Goal: Task Accomplishment & Management: Complete application form

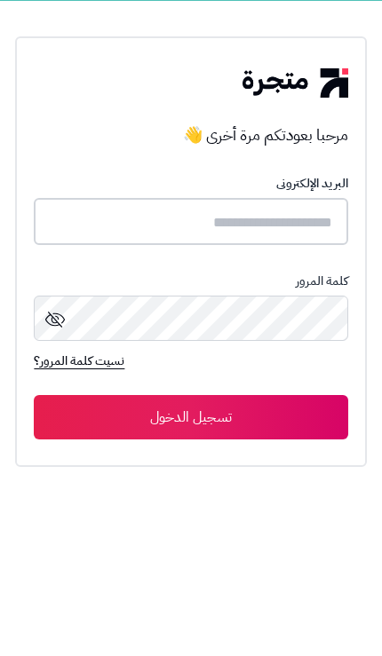
type input "**********"
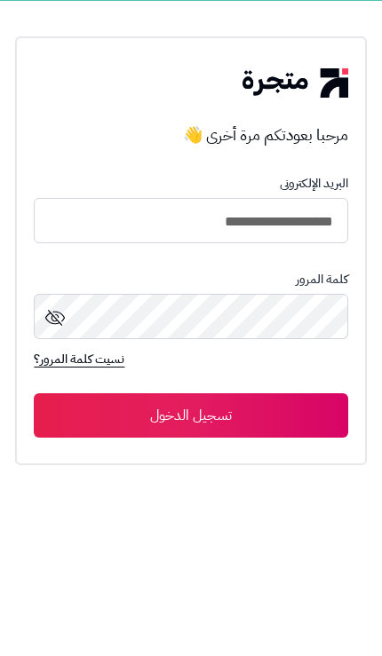
click at [191, 417] on button "تسجيل الدخول" at bounding box center [190, 415] width 313 height 44
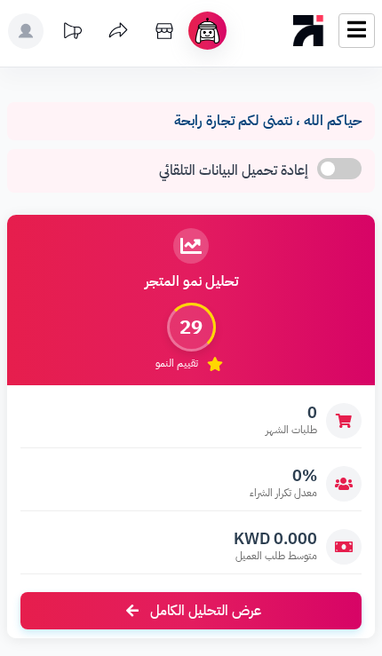
click at [367, 34] on link at bounding box center [356, 30] width 36 height 35
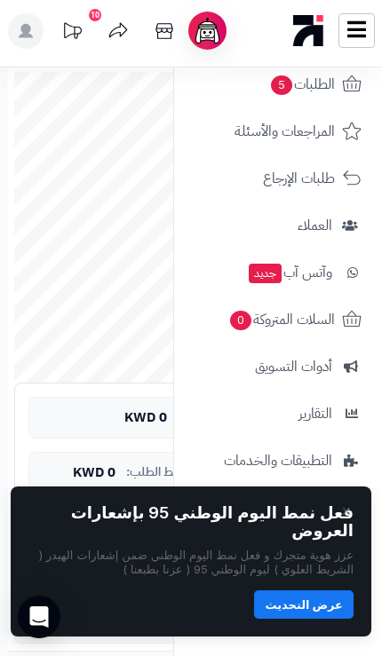
scroll to position [108, 0]
click at [344, 518] on button "button" at bounding box center [346, 511] width 14 height 14
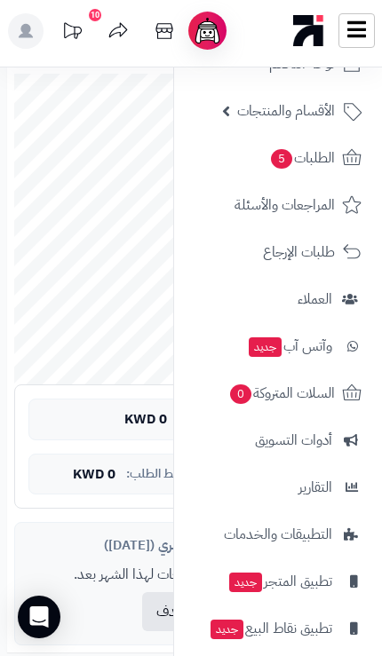
scroll to position [17, 0]
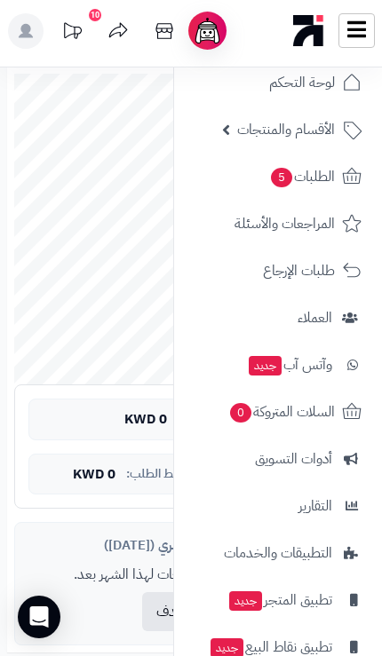
click at [320, 458] on span "أدوات التسويق" at bounding box center [293, 459] width 77 height 25
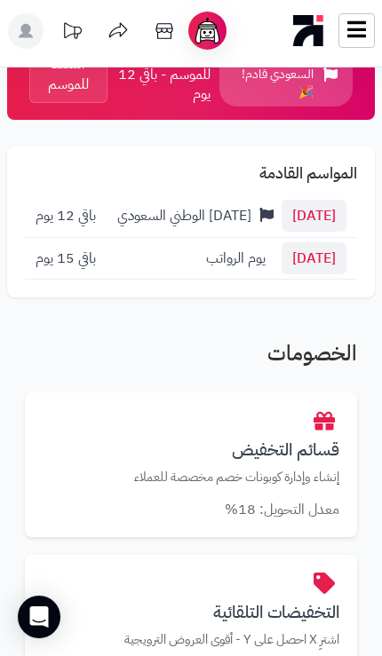
scroll to position [131, 0]
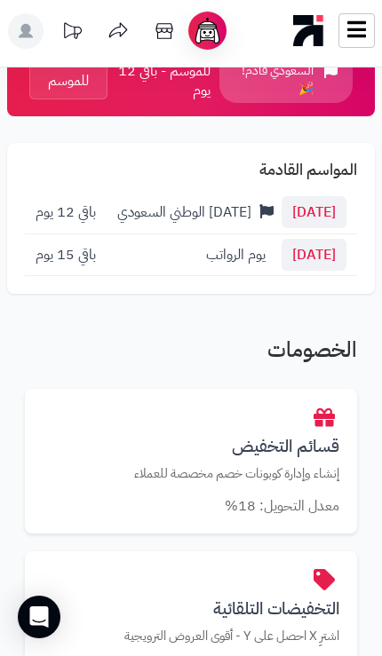
click at [300, 437] on h3 "قسائم التخفيض" at bounding box center [191, 446] width 296 height 19
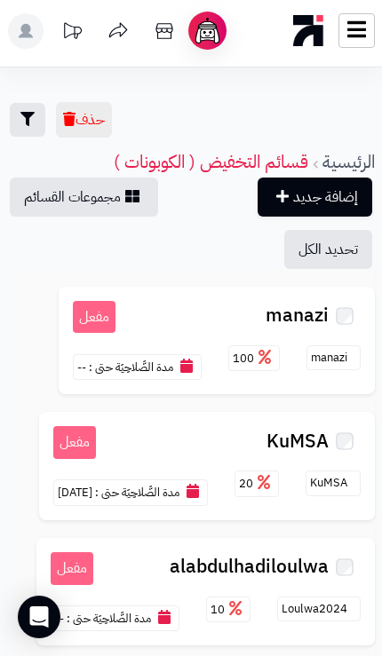
click at [340, 195] on link "إضافة جديد" at bounding box center [314, 197] width 115 height 39
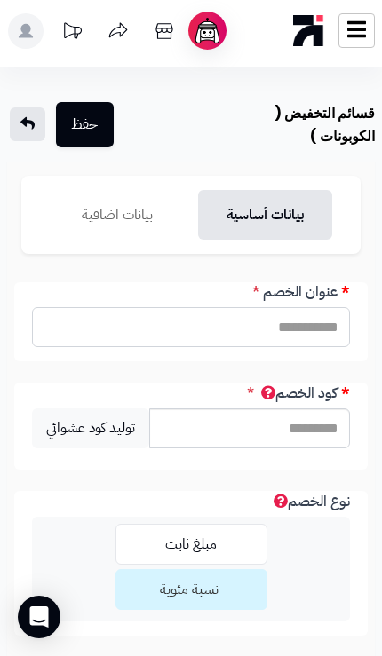
click at [329, 330] on input "عنوان الخصم" at bounding box center [191, 327] width 318 height 40
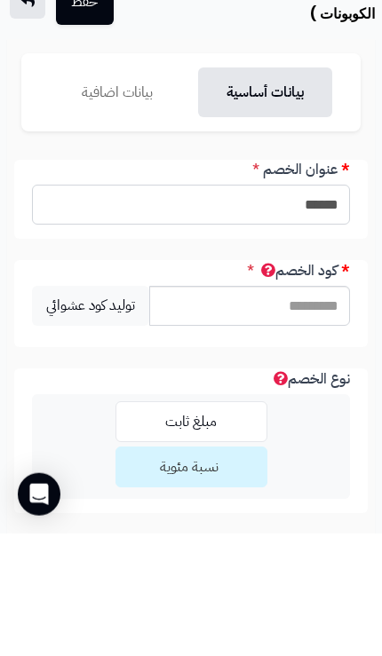
type input "******"
click at [311, 408] on input "كود الخصم" at bounding box center [249, 428] width 201 height 40
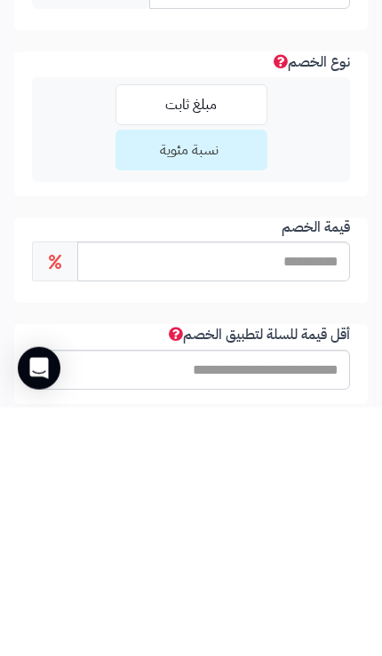
type input "*********"
click at [326, 490] on input "قيمة الخصم" at bounding box center [213, 510] width 273 height 40
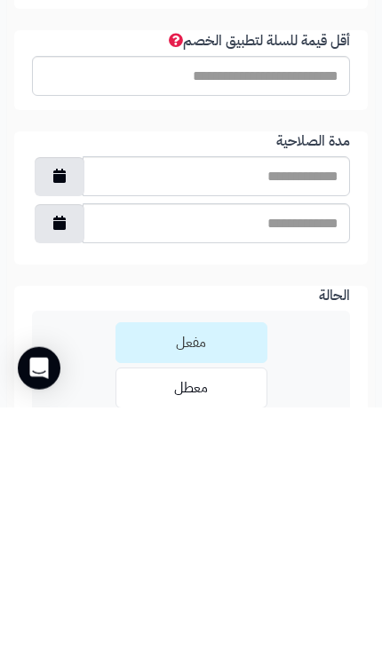
scroll to position [485, 0]
type input "**"
click at [332, 405] on input "مدة الصلاحية" at bounding box center [216, 425] width 267 height 40
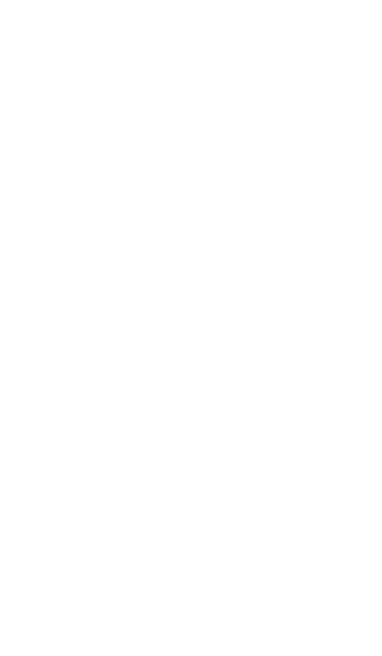
scroll to position [0, 0]
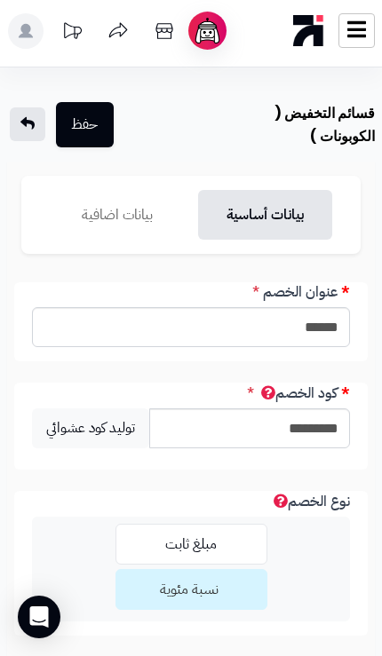
click at [136, 225] on link "بيانات اضافية" at bounding box center [117, 215] width 134 height 50
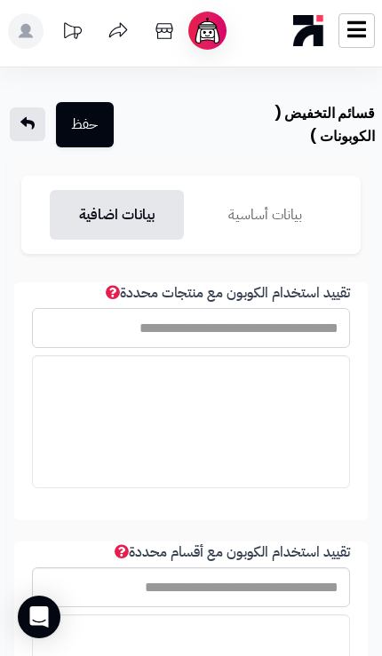
click at [308, 332] on input "تقييد استخدام الكوبون مع منتجات محددة" at bounding box center [191, 328] width 318 height 40
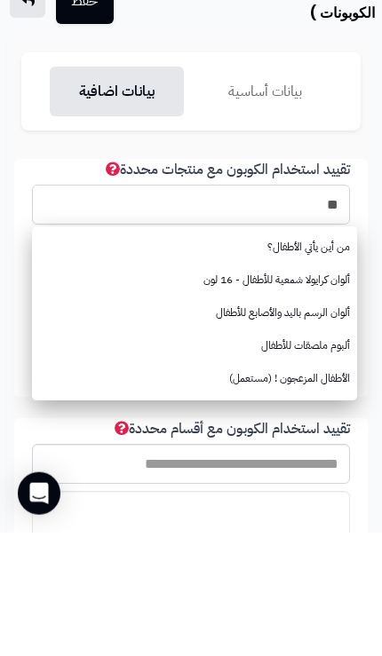
type input "*"
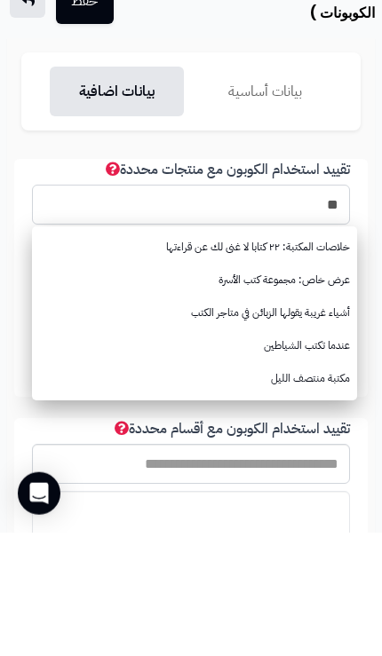
type input "*"
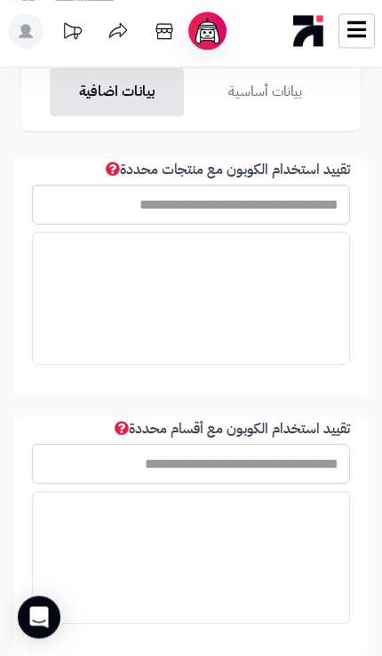
click at [318, 465] on input "تقييد استخدام الكوبون مع أقسام محددة" at bounding box center [191, 464] width 318 height 40
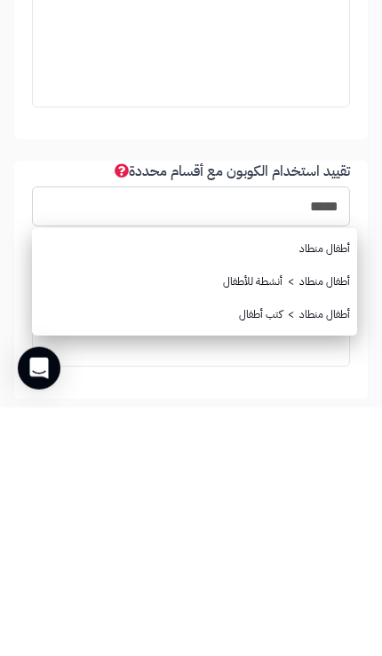
type input "*****"
click at [340, 547] on link "أطفال منطاد > كتب أطفال" at bounding box center [194, 563] width 325 height 33
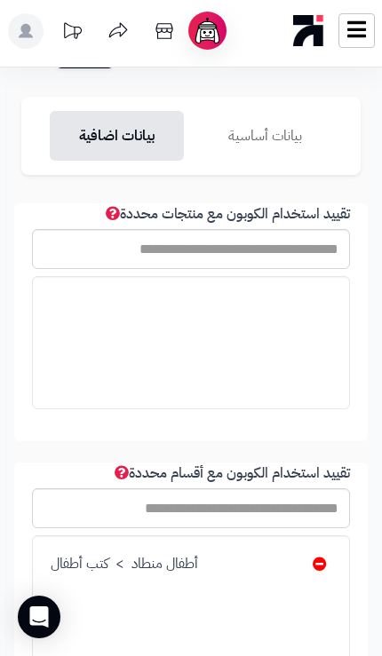
scroll to position [81, 0]
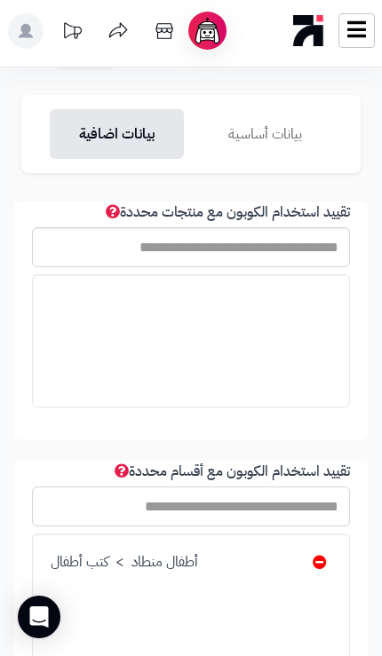
click at [316, 497] on input "تقييد استخدام الكوبون مع أقسام محددة" at bounding box center [191, 506] width 318 height 40
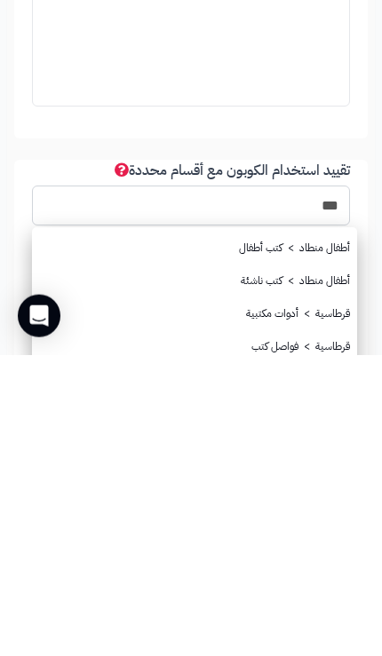
type input "***"
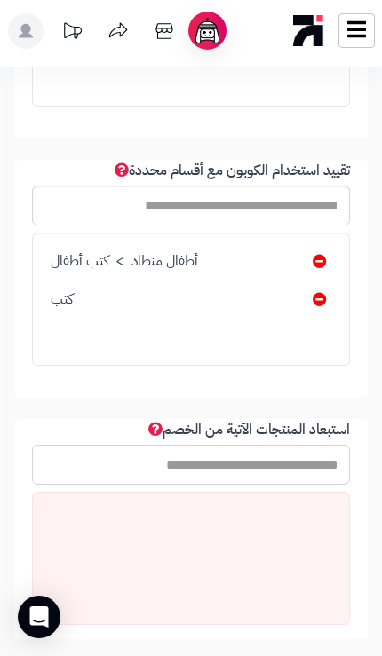
click at [315, 456] on input "استبعاد المنتجات الآتية من الخصم" at bounding box center [191, 465] width 318 height 40
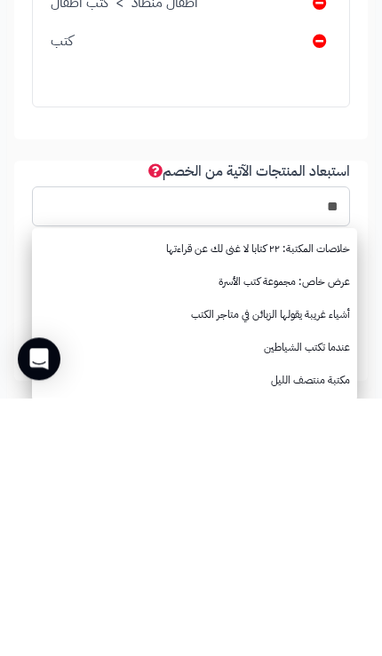
type input "*"
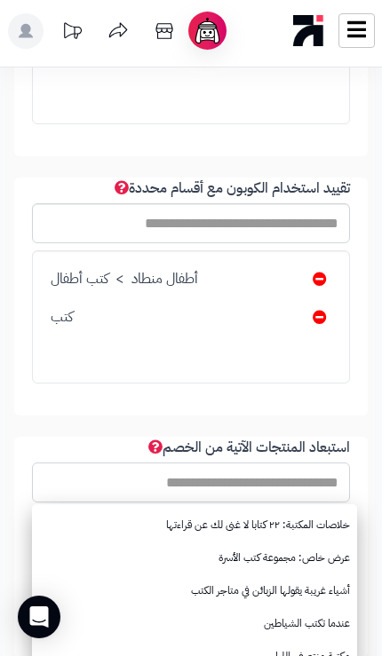
scroll to position [363, 0]
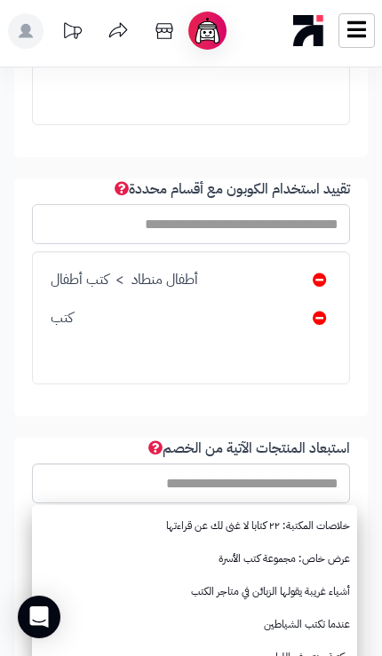
click at [338, 207] on input "تقييد استخدام الكوبون مع أقسام محددة" at bounding box center [191, 224] width 318 height 40
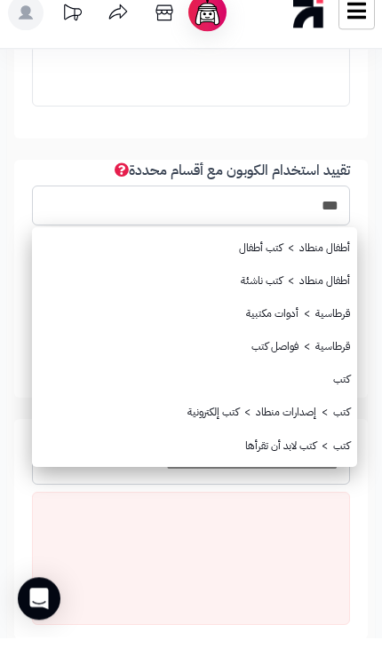
type input "***"
click at [335, 283] on link "أطفال منطاد > كتب ناشئة" at bounding box center [194, 299] width 325 height 33
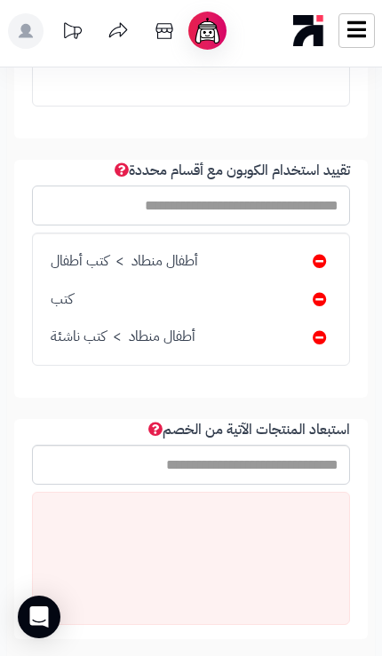
click at [318, 194] on input "تقييد استخدام الكوبون مع أقسام محددة" at bounding box center [191, 206] width 318 height 40
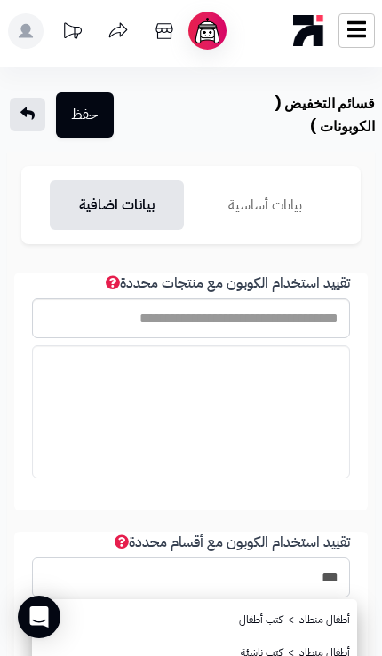
scroll to position [0, 0]
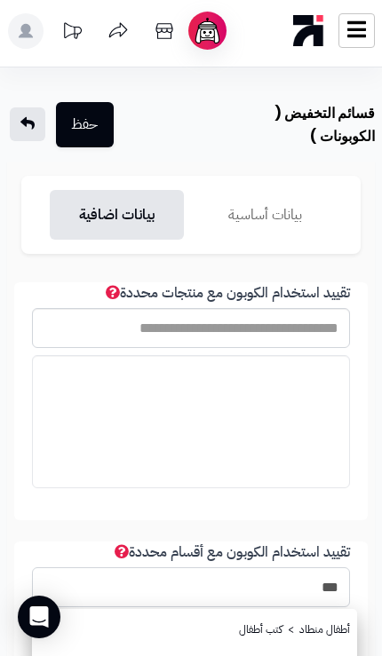
type input "***"
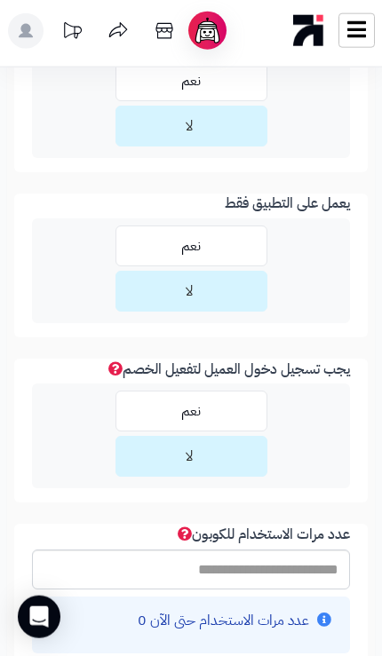
scroll to position [1881, 0]
click at [234, 400] on label "نعم" at bounding box center [191, 410] width 152 height 41
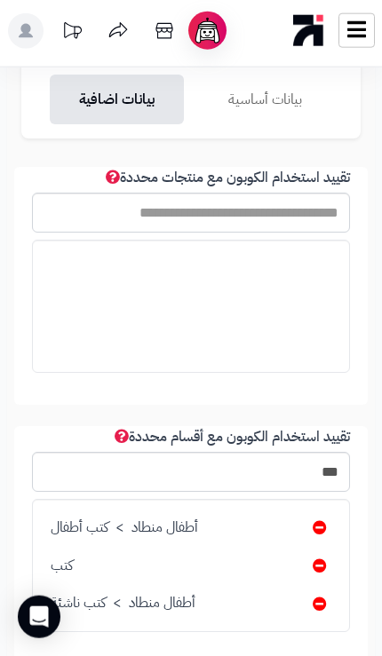
scroll to position [0, 0]
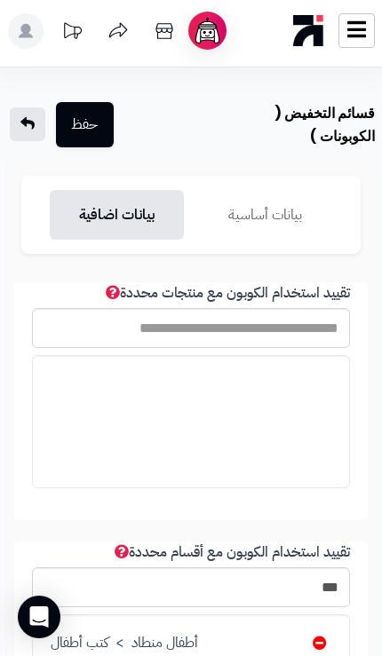
click at [105, 109] on button "حفظ" at bounding box center [85, 124] width 58 height 45
